Goal: Task Accomplishment & Management: Use online tool/utility

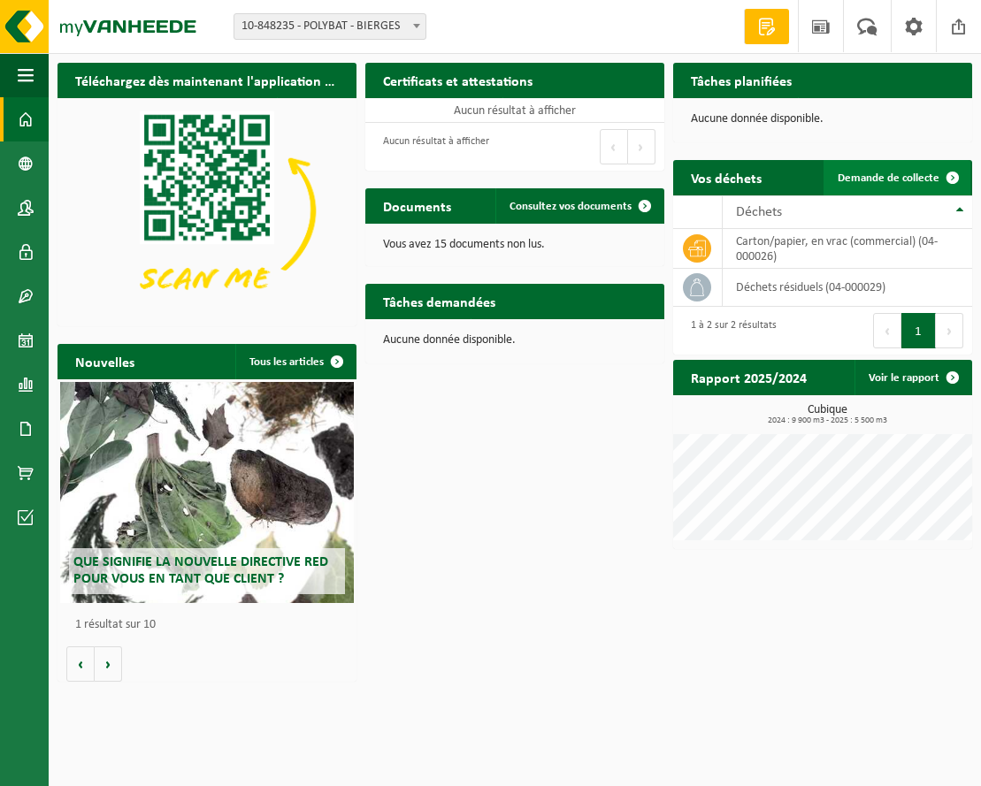
click at [927, 182] on font "Demande de collecte" at bounding box center [889, 177] width 102 height 11
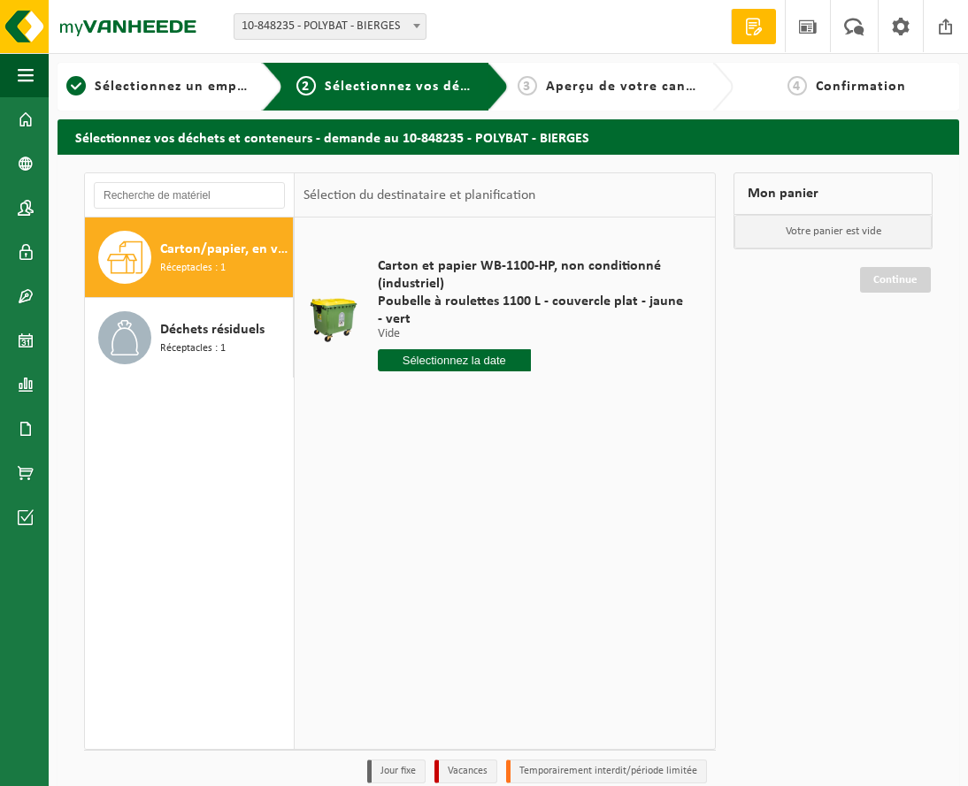
click at [497, 363] on input "text" at bounding box center [454, 360] width 153 height 22
click at [518, 535] on div "28 29 30 31 1 2 3 4 5 6 7 8 9 10 11 12 13 14 15 16 17 18 19 20 21 22 23 24 25 2…" at bounding box center [492, 535] width 226 height 142
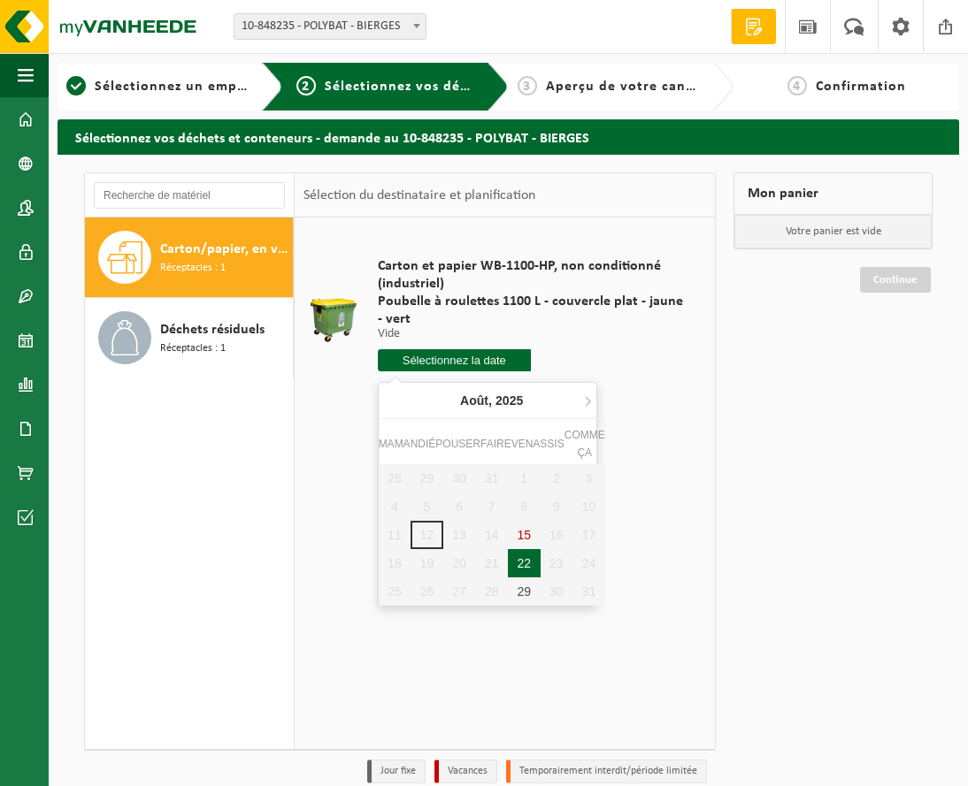
click at [516, 562] on font "22" at bounding box center [523, 563] width 14 height 14
type input "Van 2025-08-22"
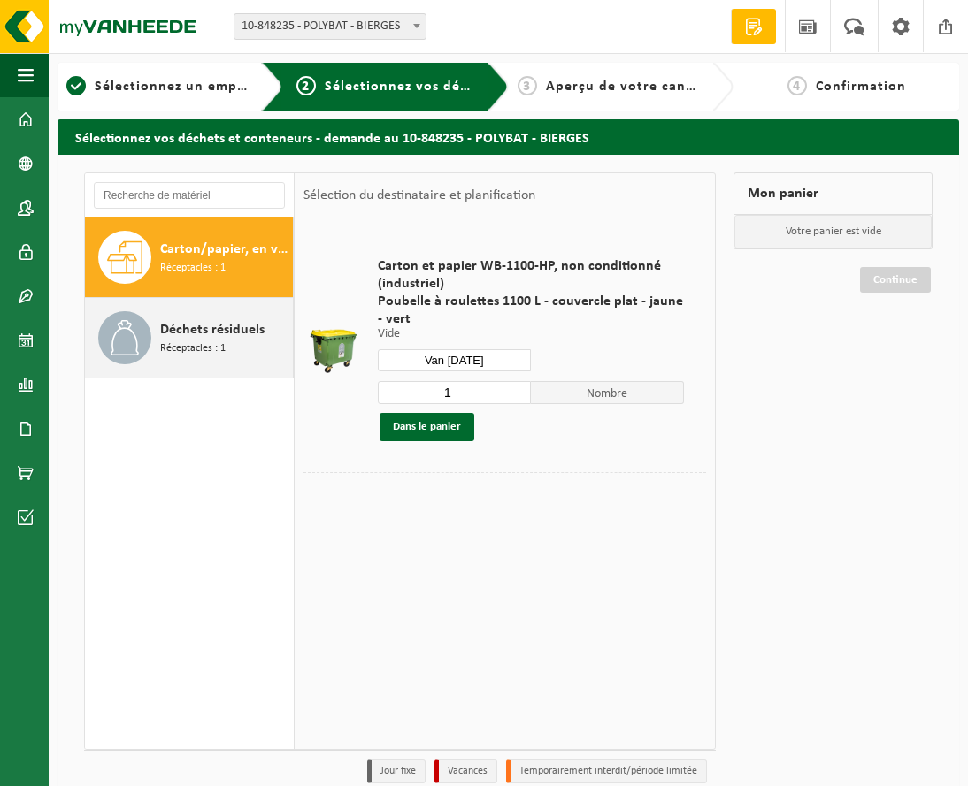
click at [204, 332] on font "Déchets résiduels" at bounding box center [212, 330] width 104 height 14
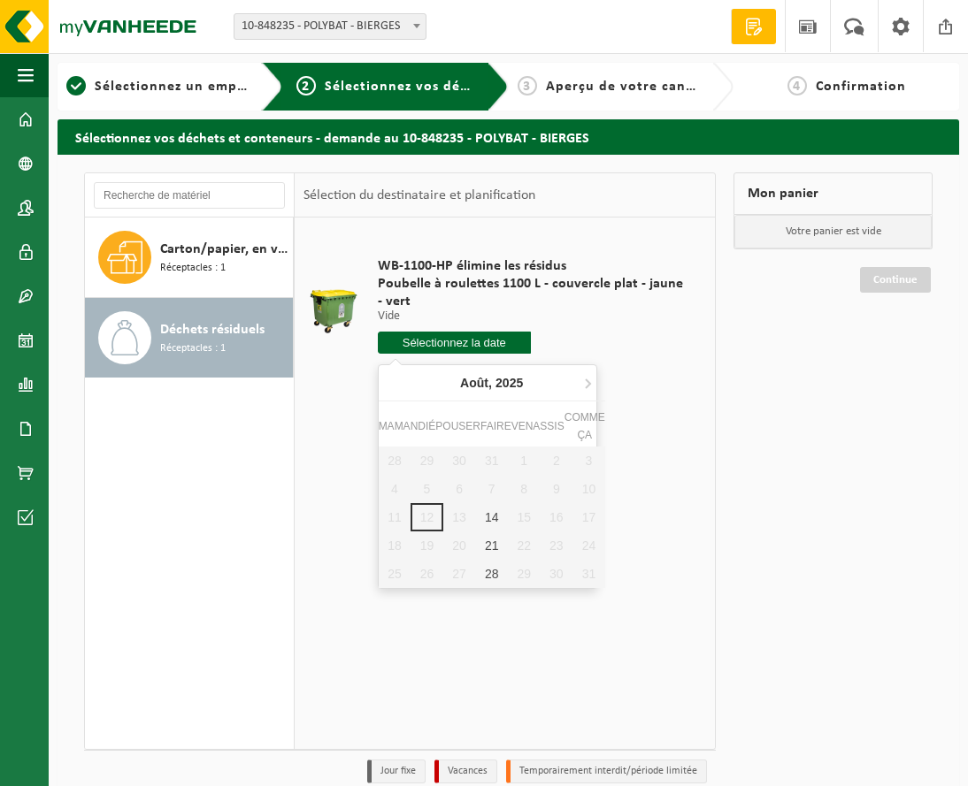
click at [409, 343] on input "text" at bounding box center [454, 343] width 153 height 22
click at [485, 523] on font "14" at bounding box center [492, 517] width 14 height 14
type input "Van 2025-08-14"
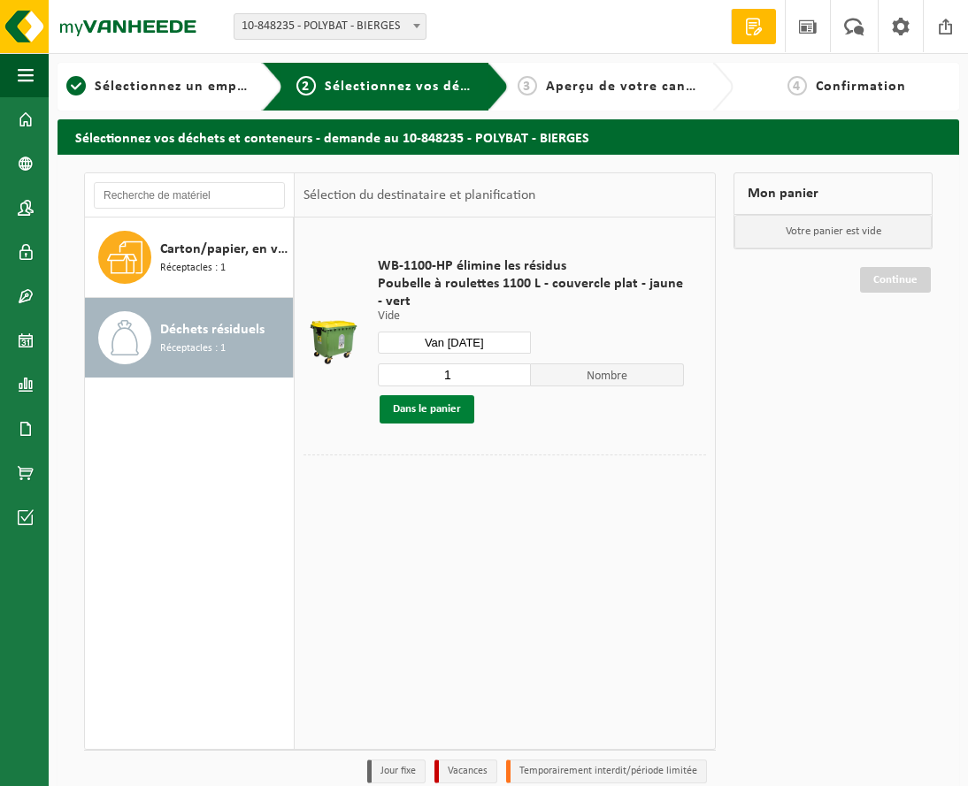
click at [435, 412] on font "Dans le panier" at bounding box center [427, 408] width 68 height 11
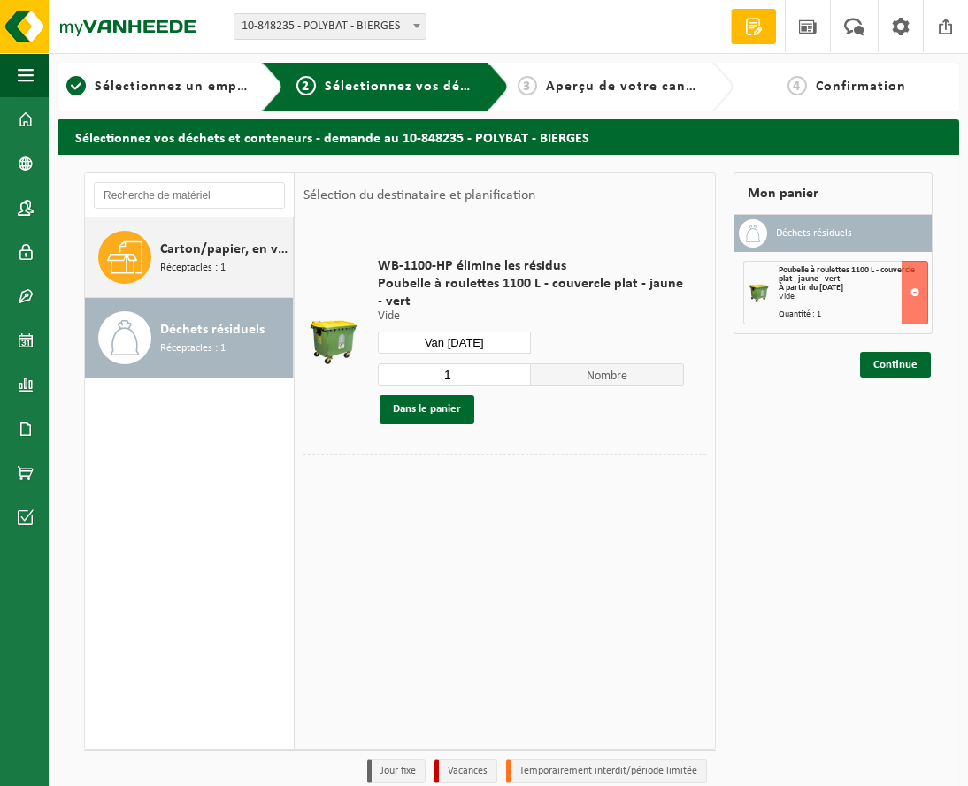
click at [225, 264] on div "Carton/papier, en vrac (entreprise) Réceptacles : 1" at bounding box center [224, 257] width 128 height 53
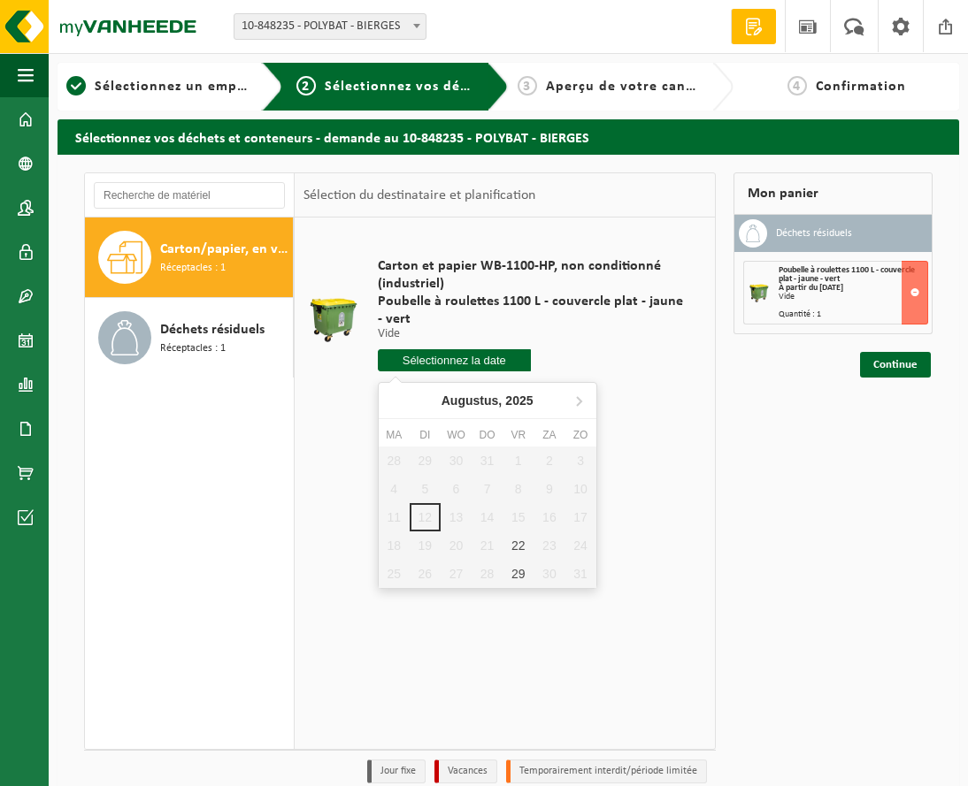
click at [407, 363] on input "text" at bounding box center [454, 360] width 153 height 22
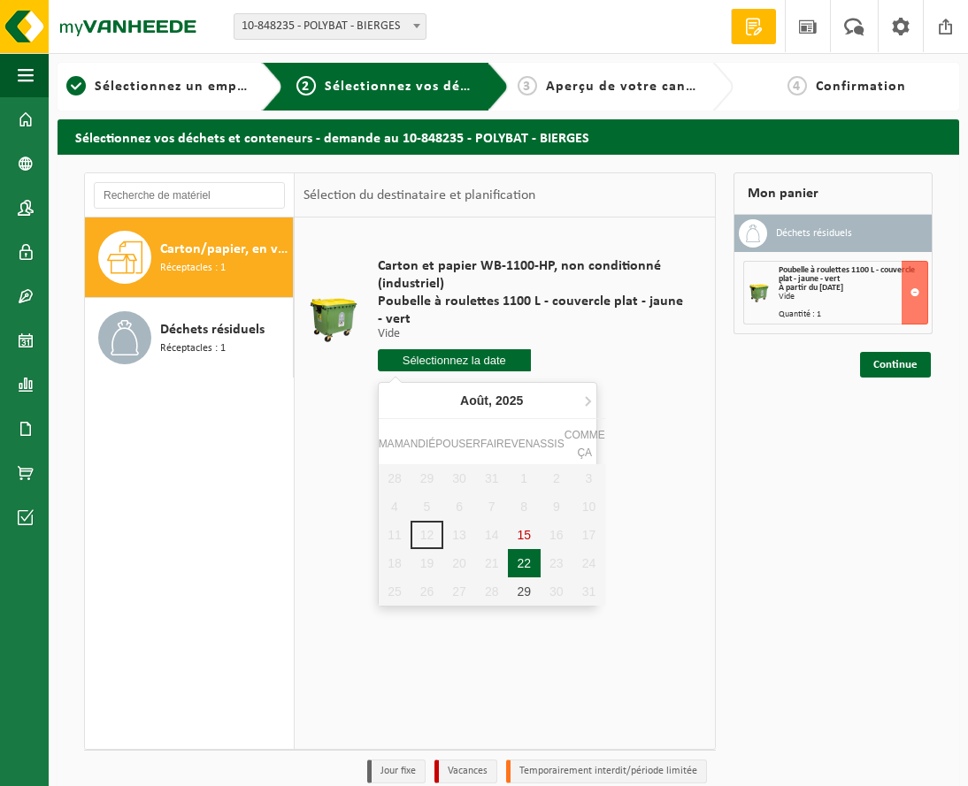
click at [519, 567] on font "22" at bounding box center [523, 563] width 14 height 14
type input "Van 2025-08-22"
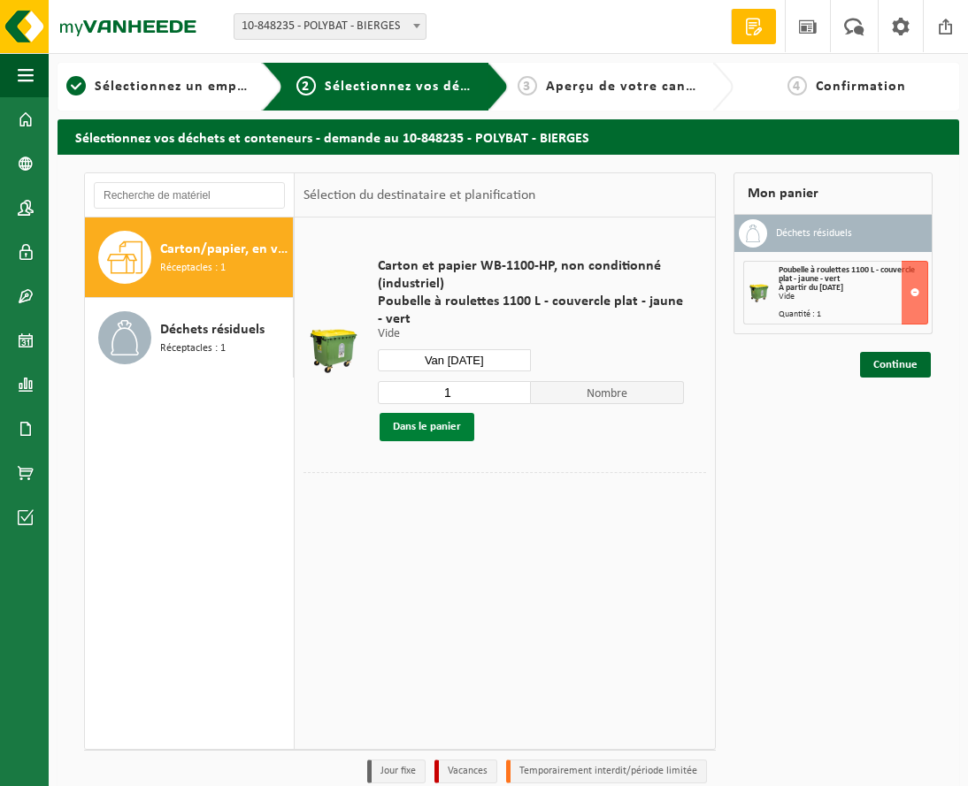
click at [437, 431] on font "Dans le panier" at bounding box center [427, 426] width 68 height 11
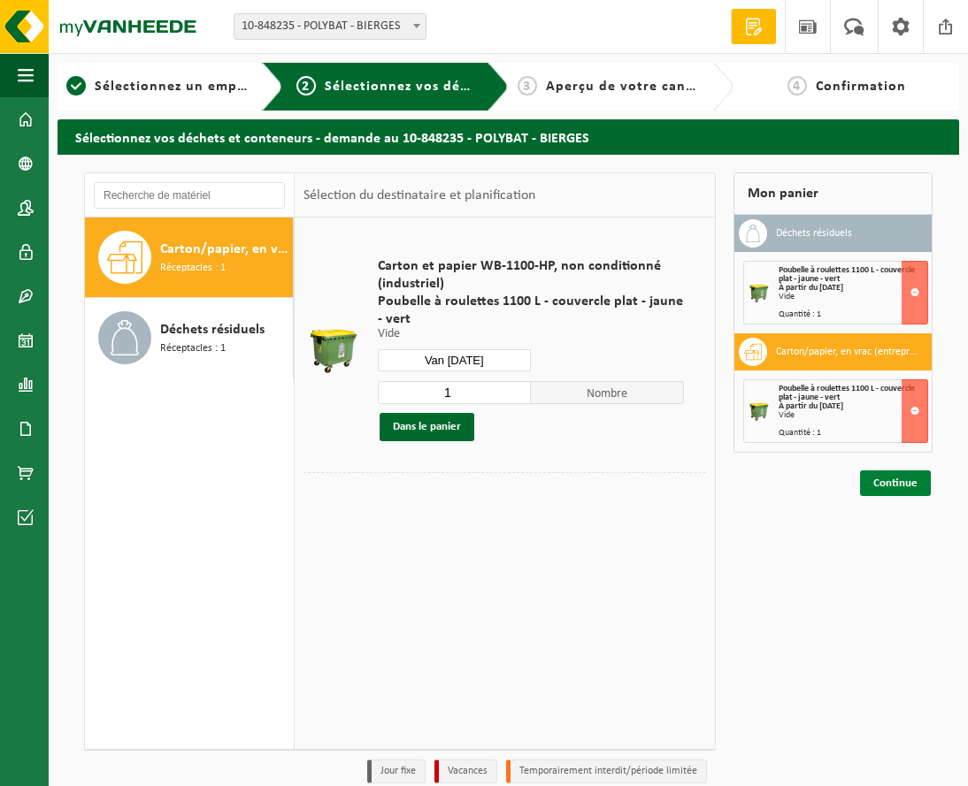
click at [892, 487] on font "Continue" at bounding box center [895, 483] width 44 height 11
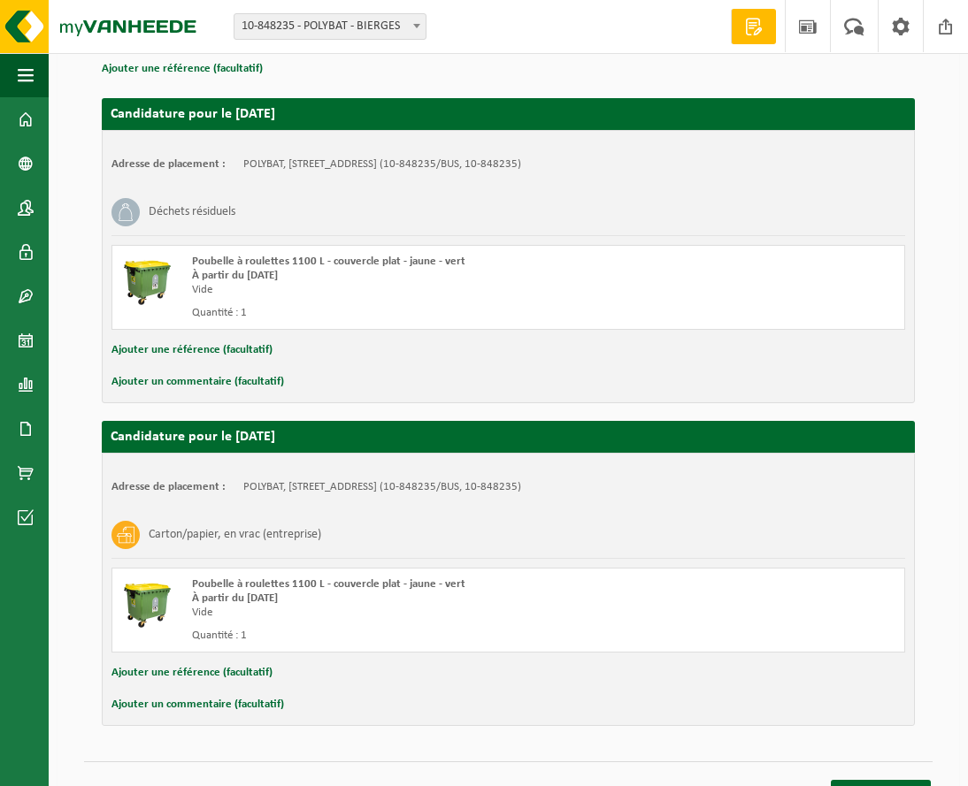
scroll to position [203, 0]
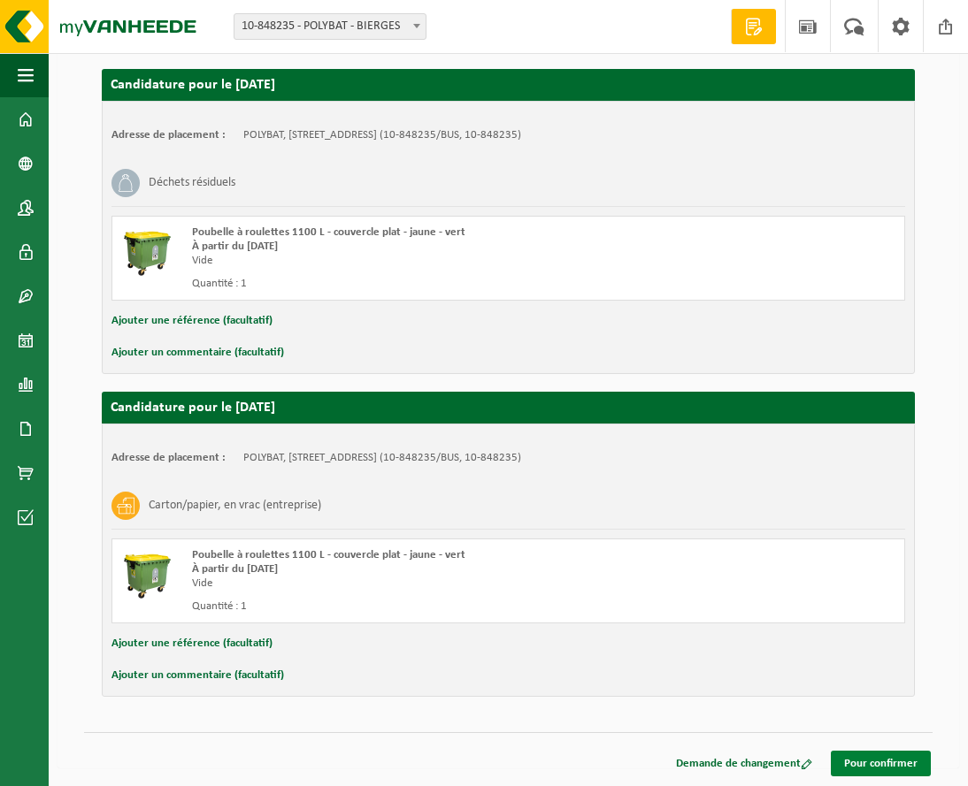
click at [894, 760] on font "Pour confirmer" at bounding box center [880, 763] width 73 height 11
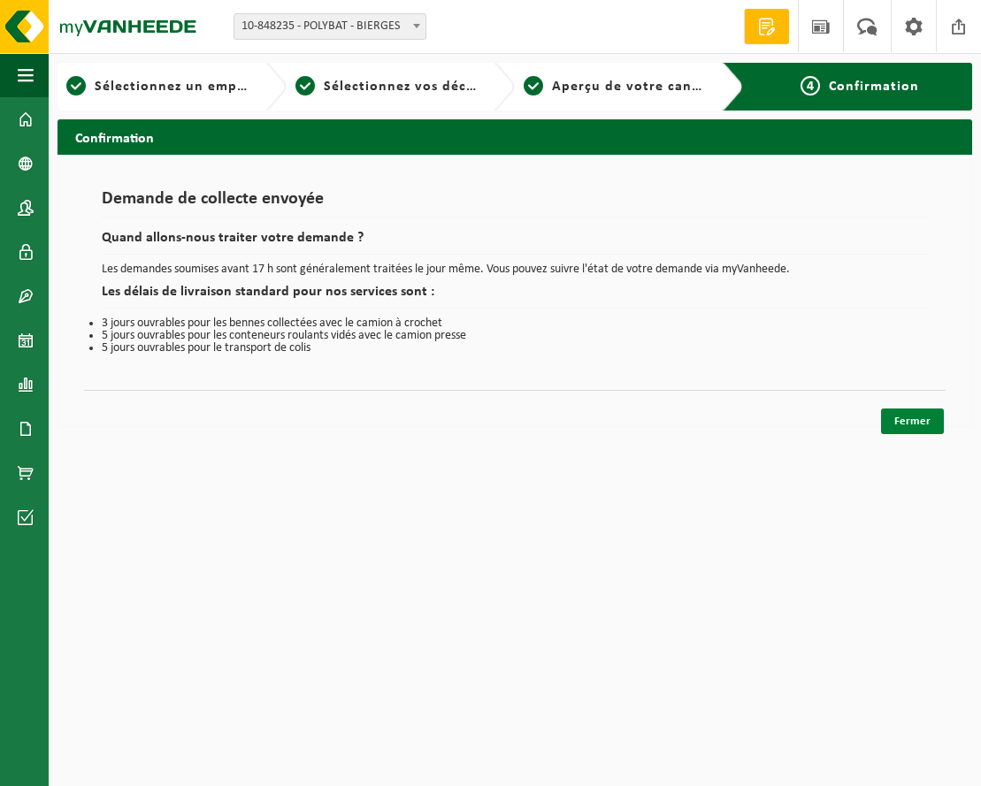
click at [910, 429] on link "Fermer" at bounding box center [912, 422] width 63 height 26
